Goal: Ask a question

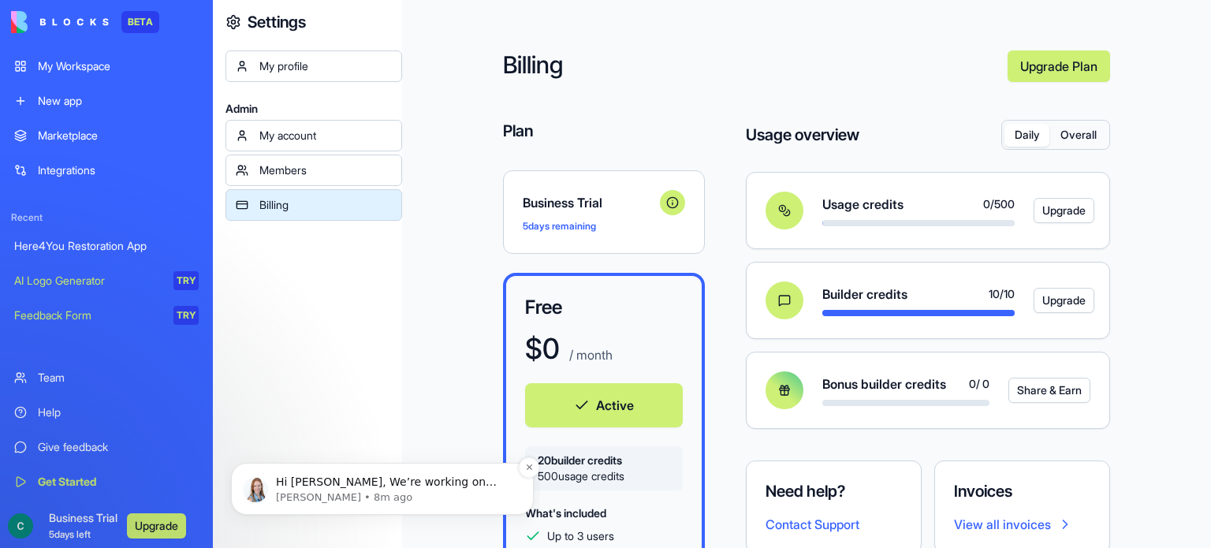
click at [281, 475] on span "Hi [PERSON_NAME], We’re working on adding map support over the next month. We’l…" at bounding box center [392, 505] width 232 height 60
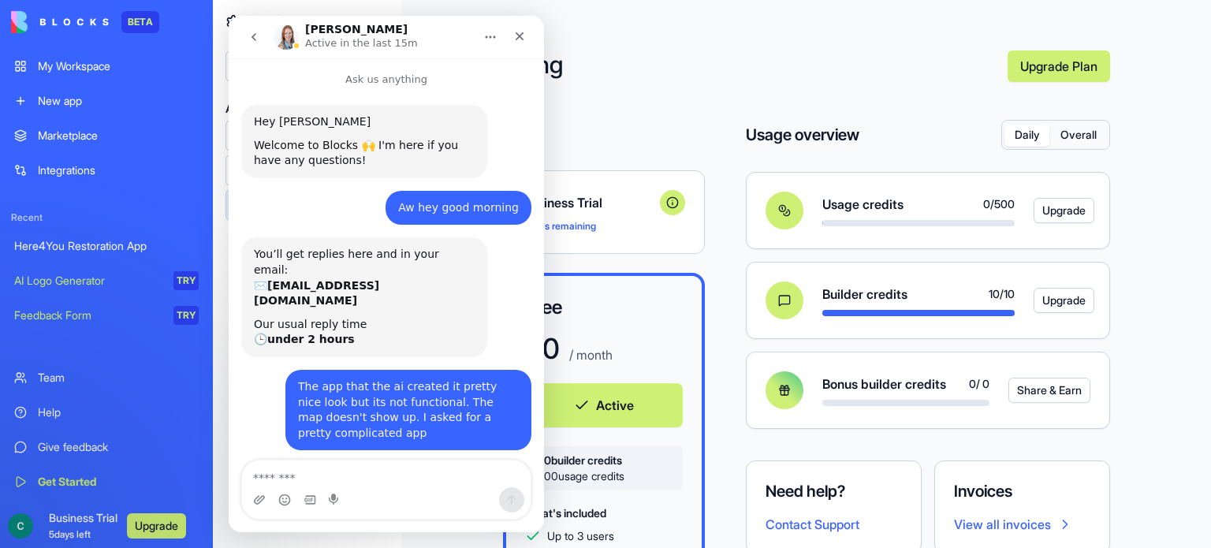
scroll to position [266, 0]
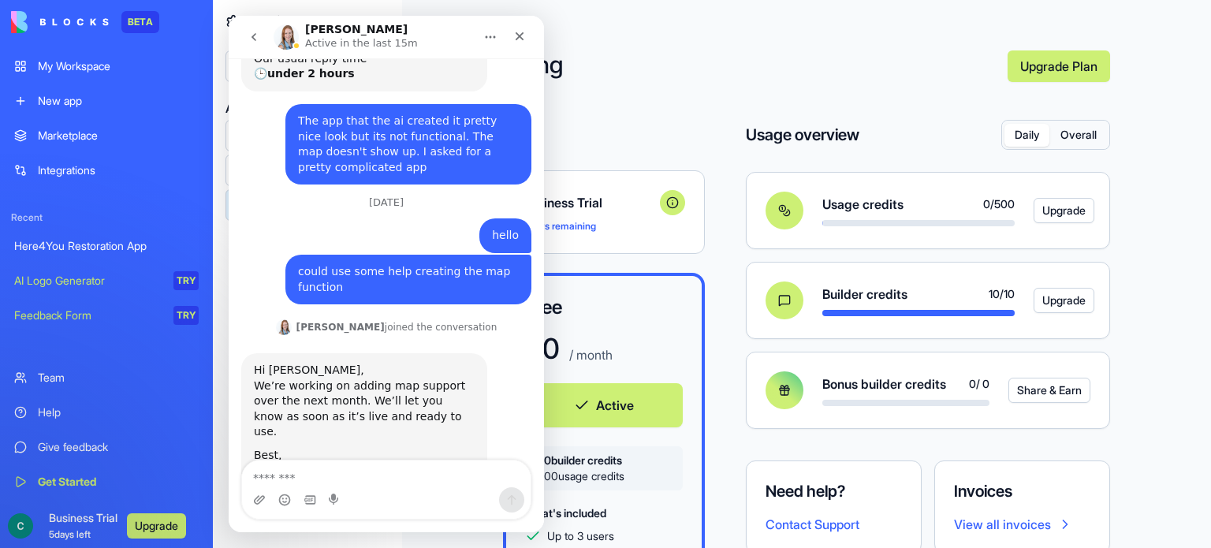
drag, startPoint x: 540, startPoint y: 347, endPoint x: 859, endPoint y: 460, distance: 338.8
click at [407, 469] on textarea "Message…" at bounding box center [386, 473] width 288 height 27
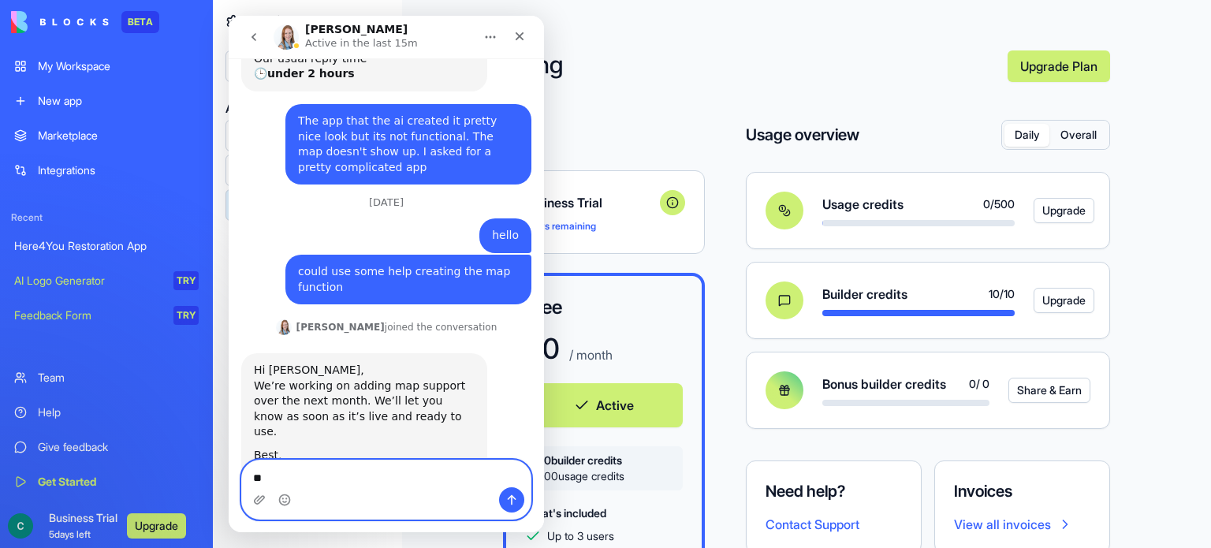
type textarea "*"
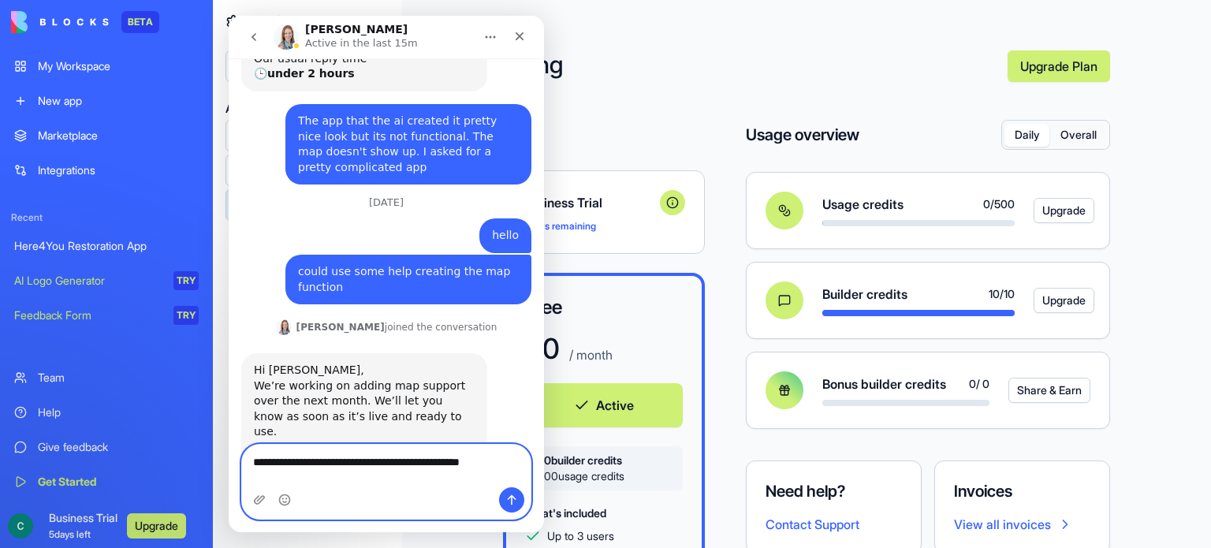
scroll to position [281, 0]
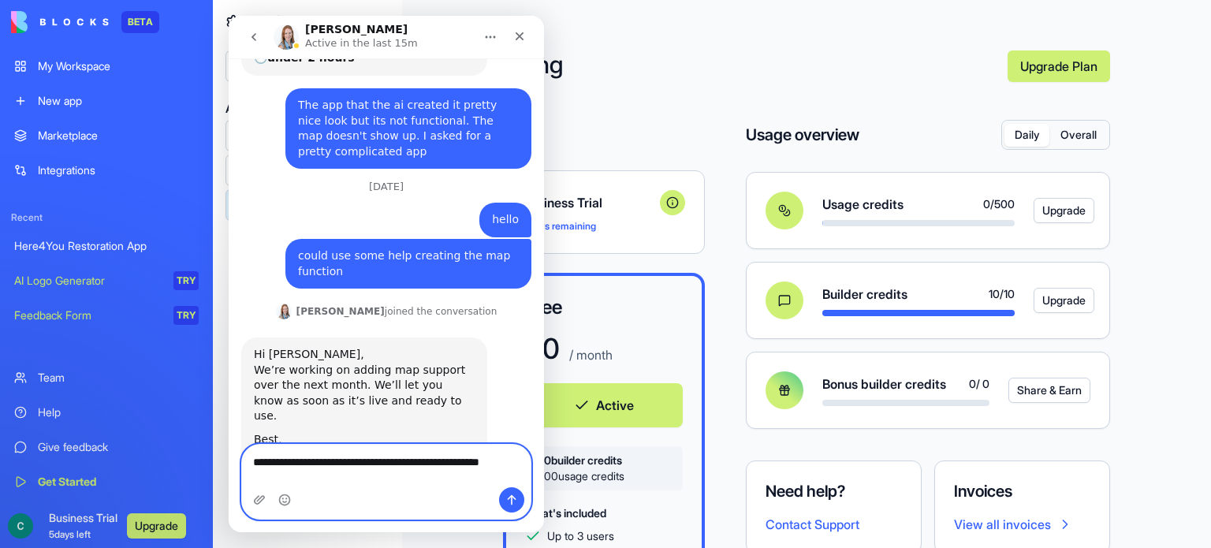
click at [402, 462] on textarea "**********" at bounding box center [386, 466] width 288 height 43
click at [311, 482] on textarea "**********" at bounding box center [386, 466] width 288 height 43
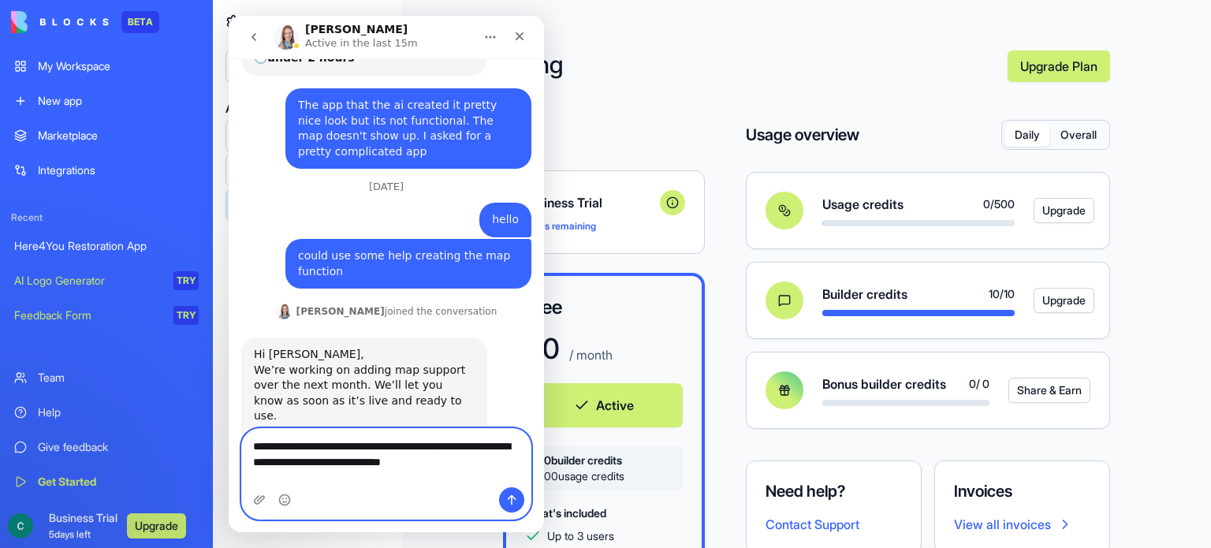
type textarea "**********"
click at [510, 493] on icon "Send a message…" at bounding box center [511, 499] width 13 height 13
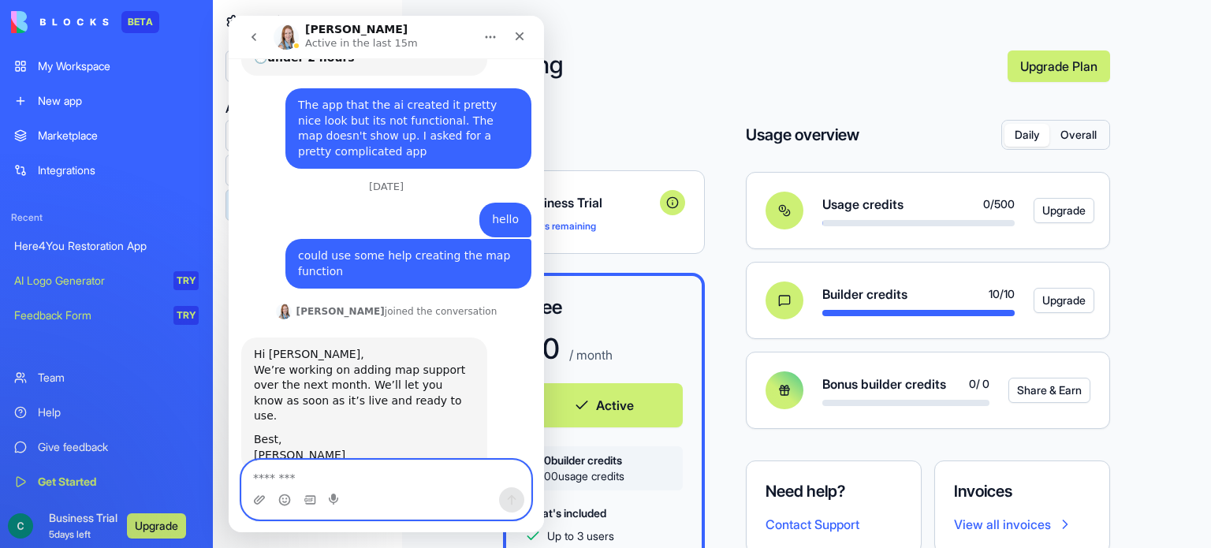
scroll to position [344, 0]
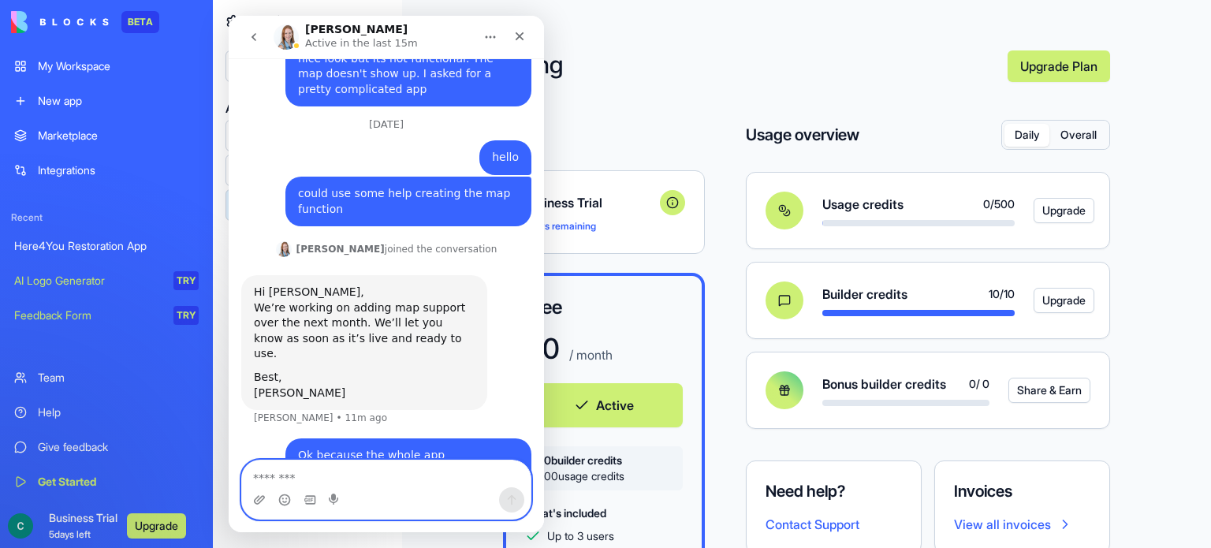
click at [422, 474] on textarea "Message…" at bounding box center [386, 473] width 288 height 27
type textarea "*"
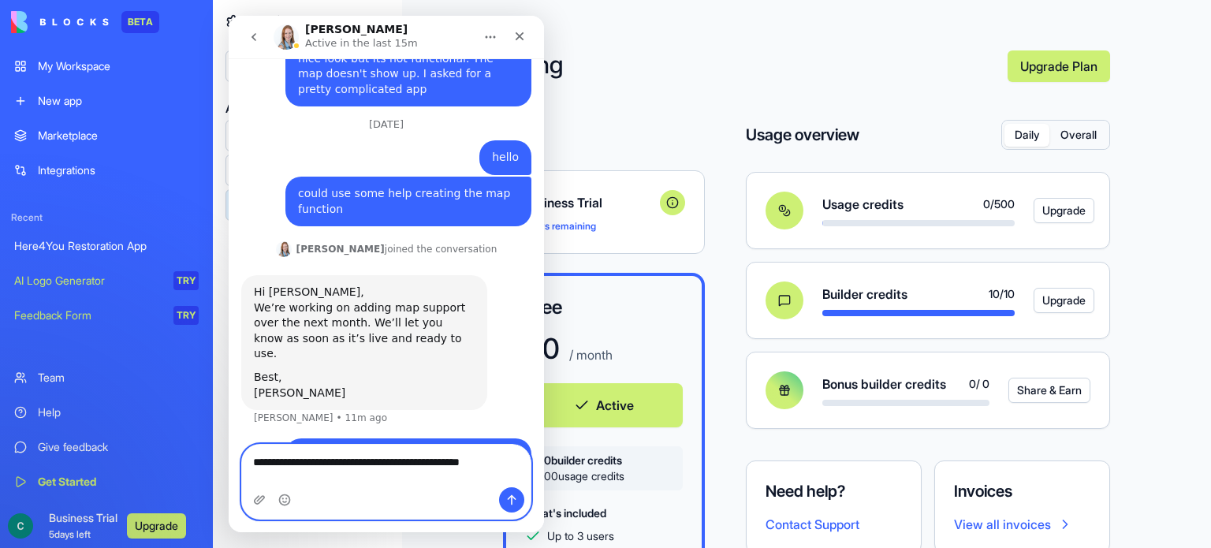
type textarea "**********"
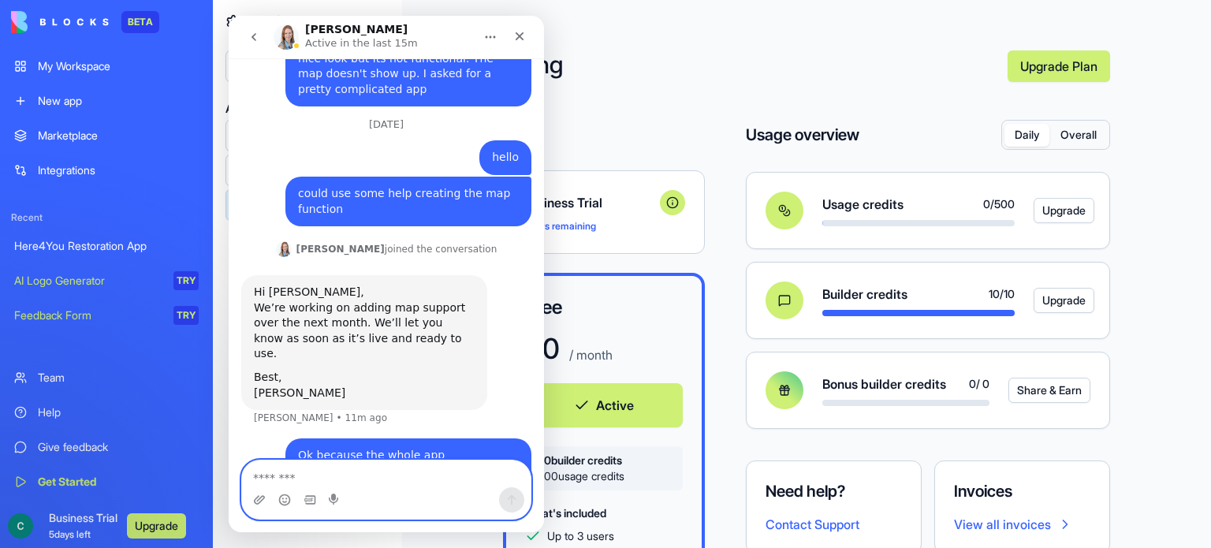
scroll to position [395, 0]
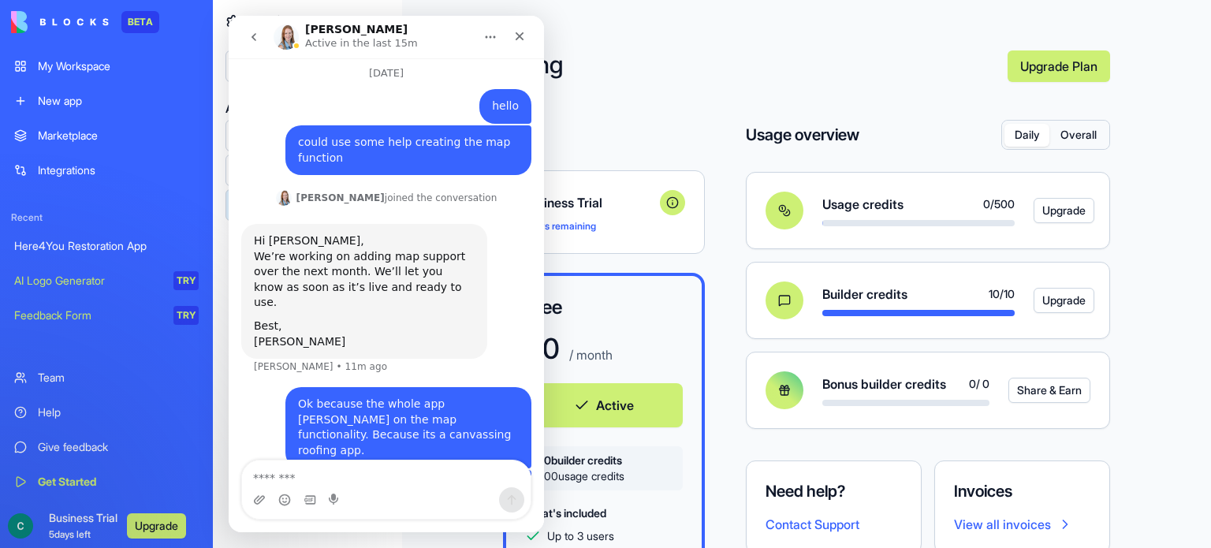
click at [489, 32] on icon "Home" at bounding box center [490, 37] width 13 height 13
click at [587, 33] on div "Billing Upgrade Plan Plan Business Trial 5 days remaining Free $ 0 / month Acti…" at bounding box center [806, 302] width 809 height 604
click at [255, 33] on icon "go back" at bounding box center [253, 37] width 13 height 13
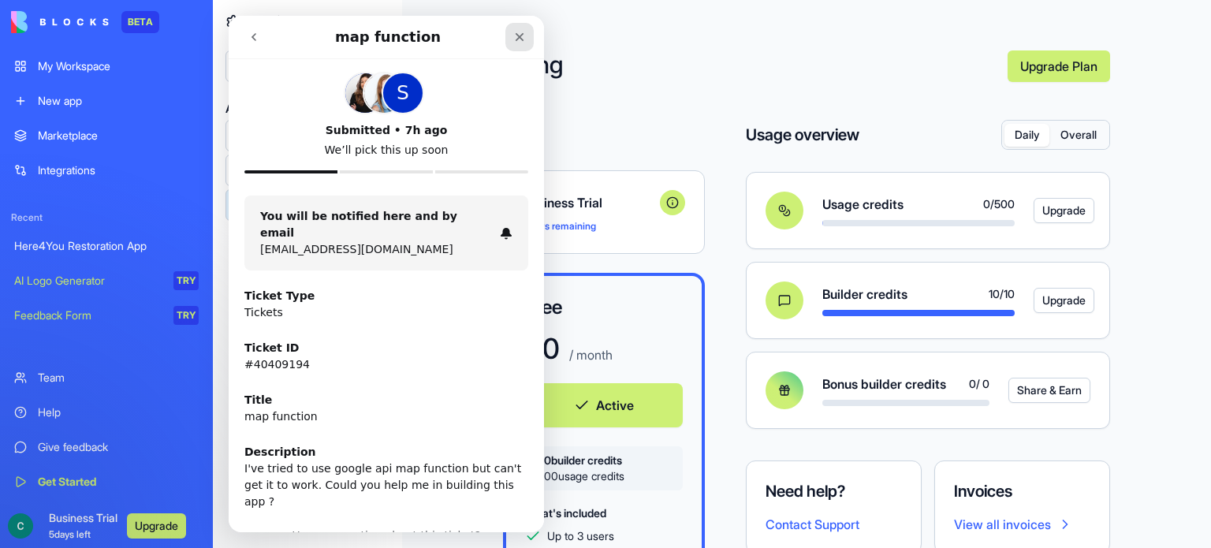
click at [520, 40] on icon "Close" at bounding box center [519, 37] width 13 height 13
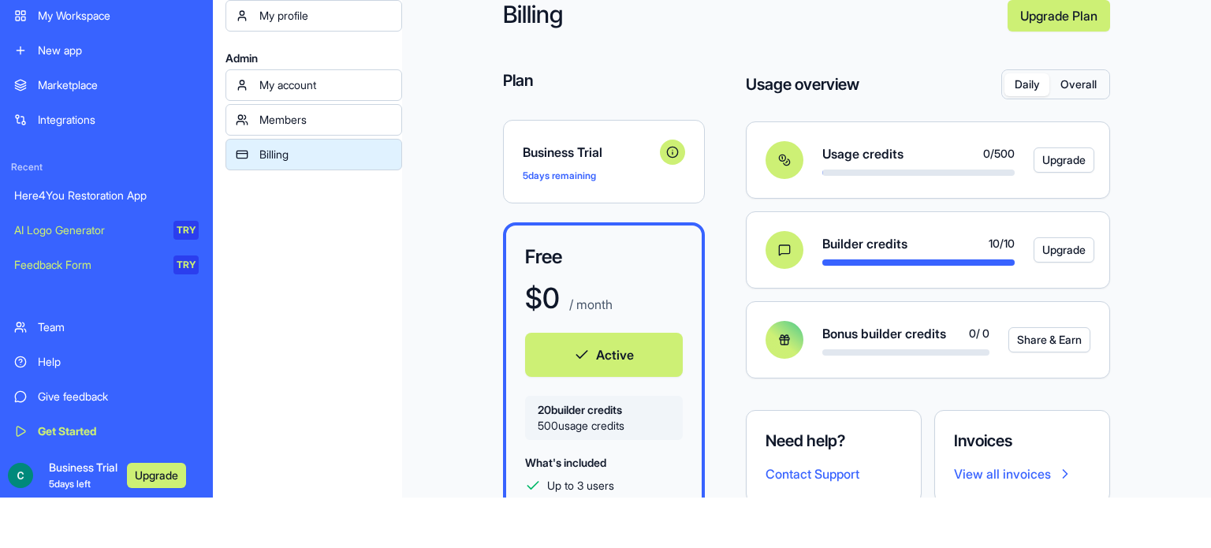
click at [276, 81] on div "My account" at bounding box center [325, 85] width 132 height 16
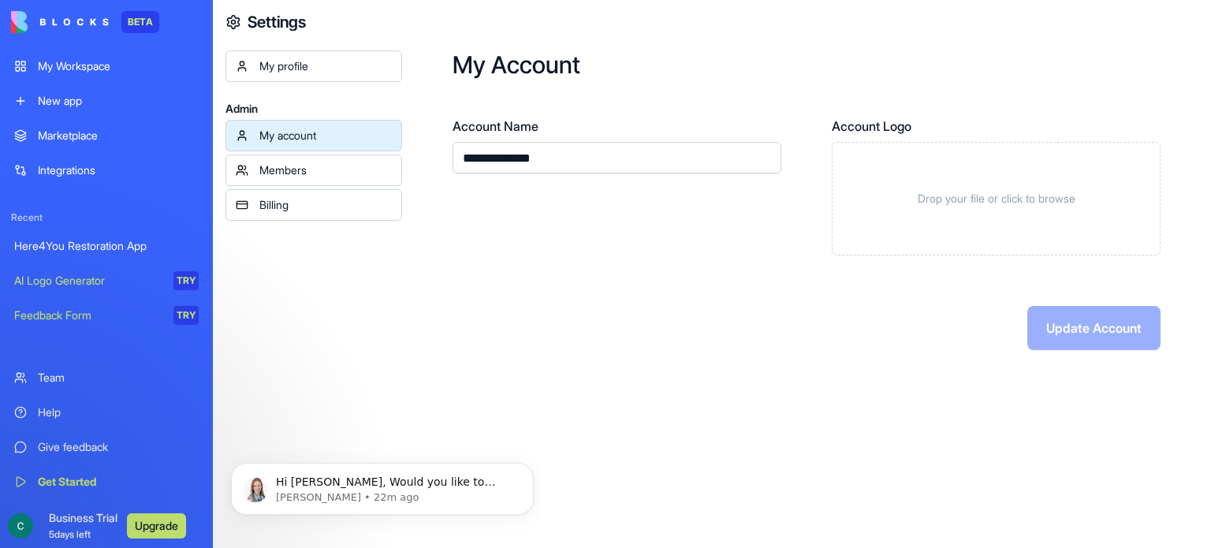
click at [88, 70] on div "My Workspace" at bounding box center [118, 66] width 161 height 16
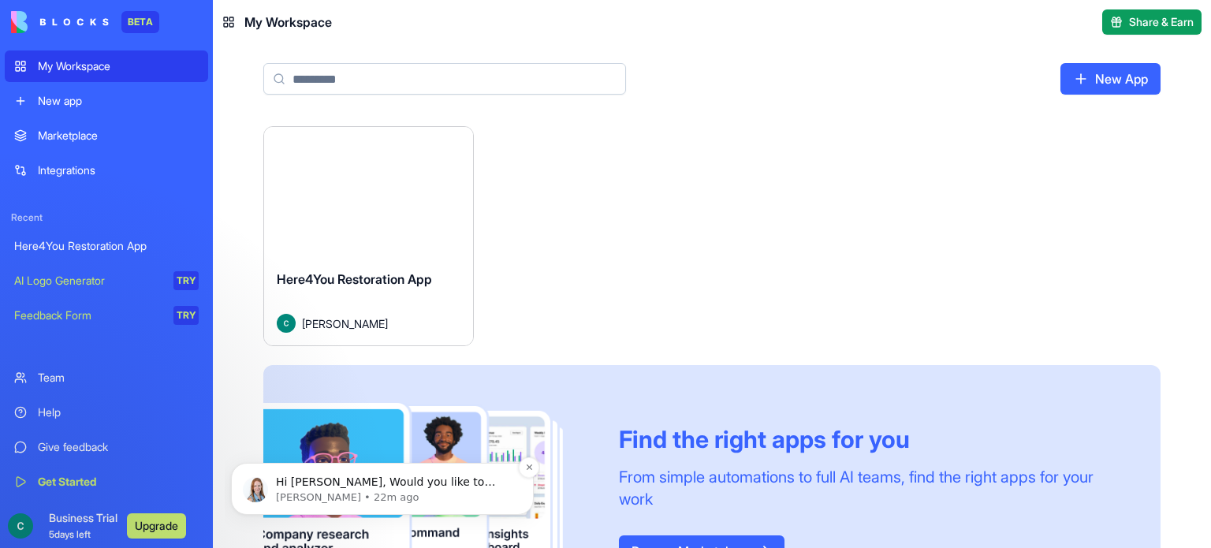
click at [459, 481] on span "Hi [PERSON_NAME], Would you like to have a quick chat to go over your needs and…" at bounding box center [394, 520] width 236 height 91
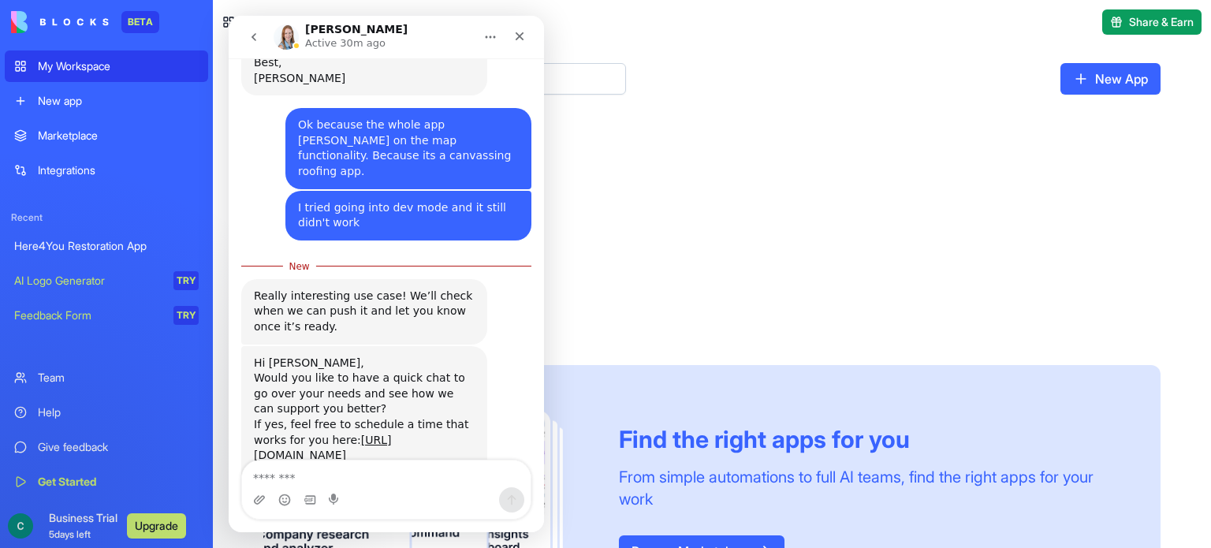
scroll to position [658, 0]
